Goal: Obtain resource: Obtain resource

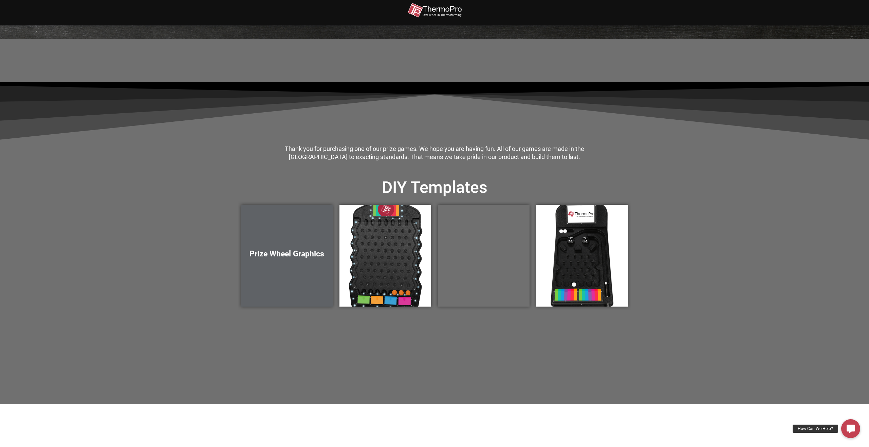
scroll to position [123, 0]
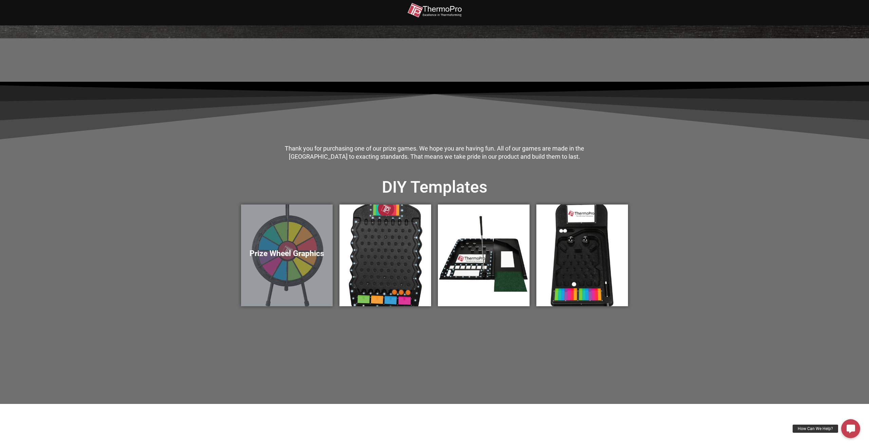
click at [302, 242] on div "Prize Wheel Graphics" at bounding box center [287, 256] width 92 height 102
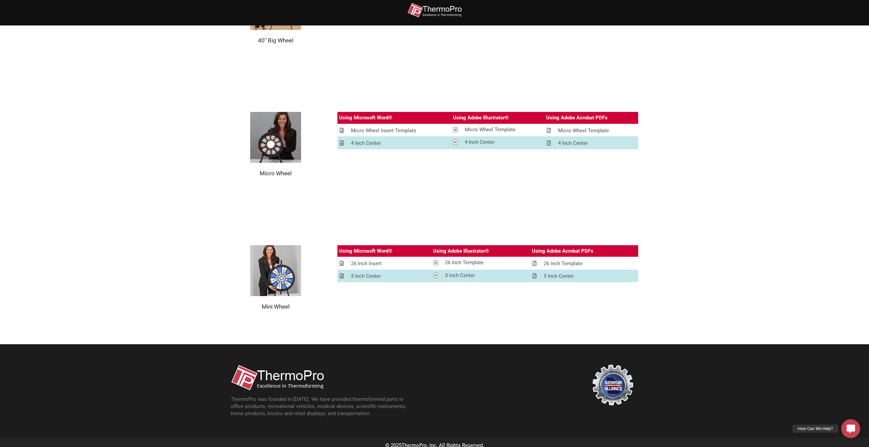
scroll to position [738, 0]
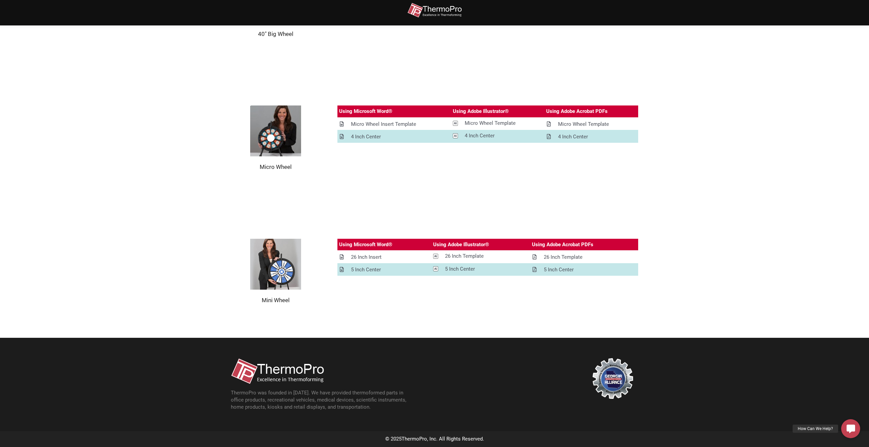
click at [289, 264] on img at bounding box center [275, 264] width 51 height 51
click at [373, 130] on td "4 Inch Center" at bounding box center [394, 136] width 114 height 13
click at [371, 137] on div "4 Inch Center" at bounding box center [366, 137] width 30 height 8
click at [395, 125] on div "Micro Wheel Insert Template" at bounding box center [383, 124] width 65 height 8
click at [495, 125] on div "Micro Wheel Template" at bounding box center [490, 123] width 51 height 8
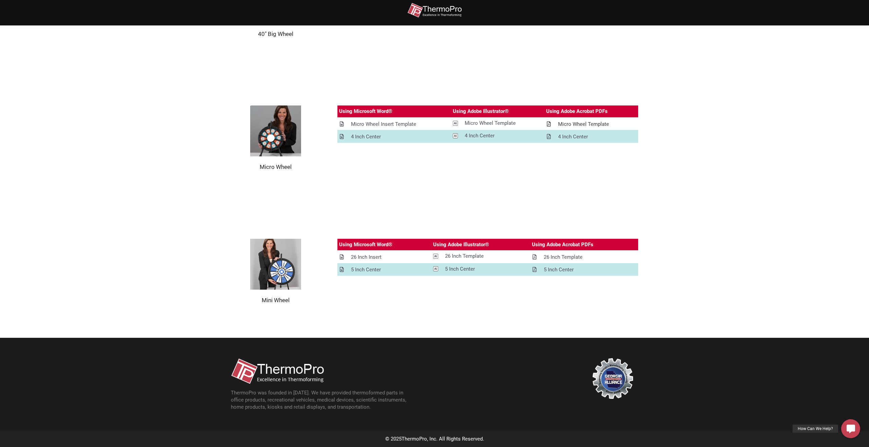
click at [571, 122] on div "Micro Wheel Template" at bounding box center [583, 124] width 51 height 8
click at [576, 134] on div "4 Inch Center" at bounding box center [573, 137] width 30 height 8
click at [592, 123] on div "Micro Wheel Template" at bounding box center [583, 124] width 51 height 8
